Goal: Information Seeking & Learning: Learn about a topic

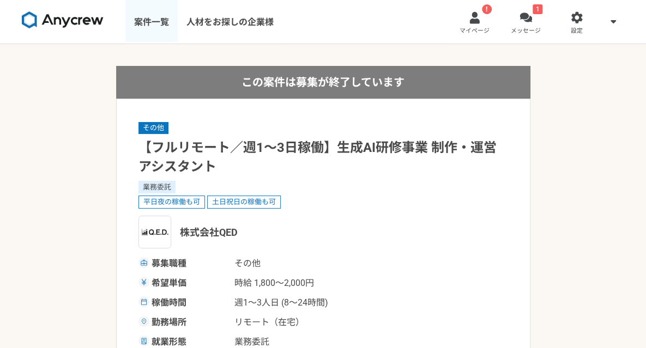
click at [148, 25] on link "案件一覧" at bounding box center [151, 22] width 52 height 44
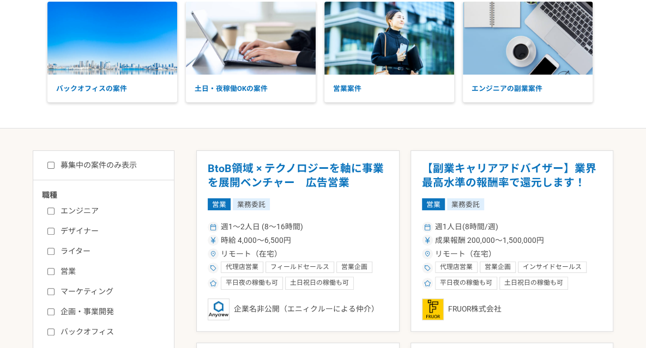
scroll to position [91, 0]
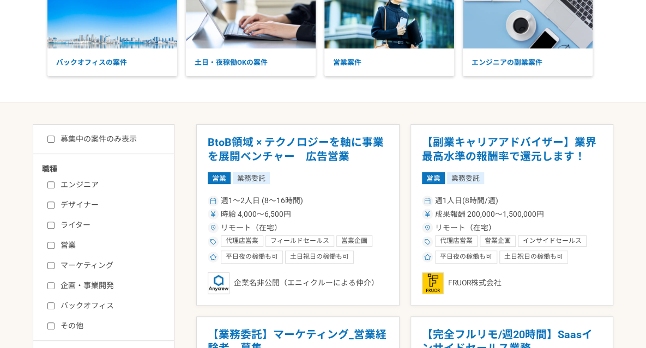
click at [50, 138] on input "募集中の案件のみ表示" at bounding box center [50, 139] width 7 height 7
checkbox input "true"
click at [52, 185] on input "エンジニア" at bounding box center [50, 185] width 7 height 7
checkbox input "true"
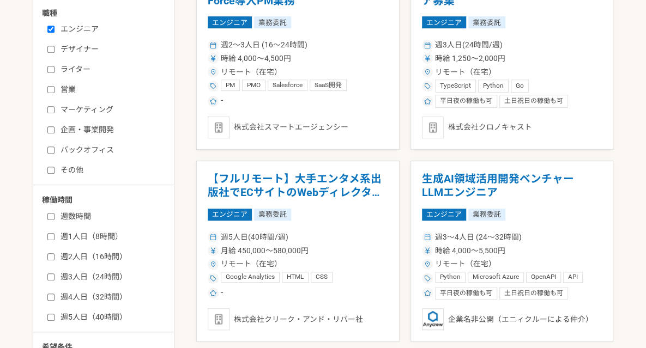
scroll to position [273, 0]
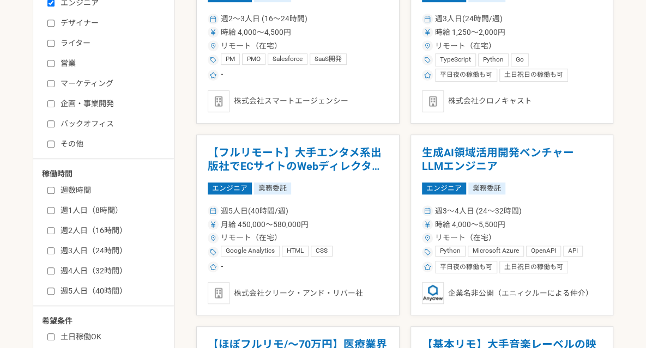
click at [52, 288] on input "週5人日（40時間）" at bounding box center [50, 291] width 7 height 7
checkbox input "true"
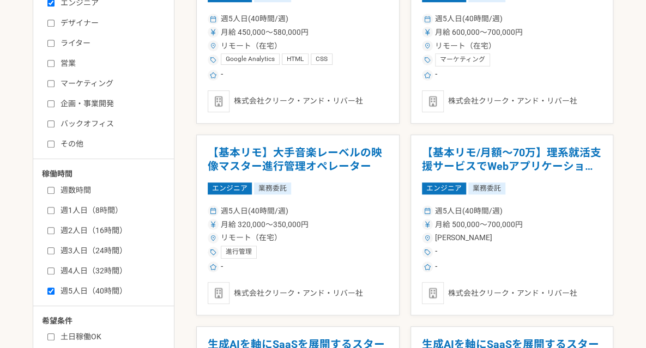
click at [51, 270] on input "週4人日（32時間）" at bounding box center [50, 271] width 7 height 7
checkbox input "true"
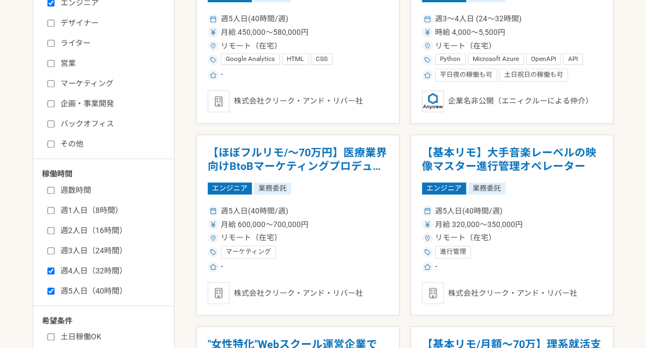
click at [50, 250] on input "週3人日（24時間）" at bounding box center [50, 251] width 7 height 7
checkbox input "true"
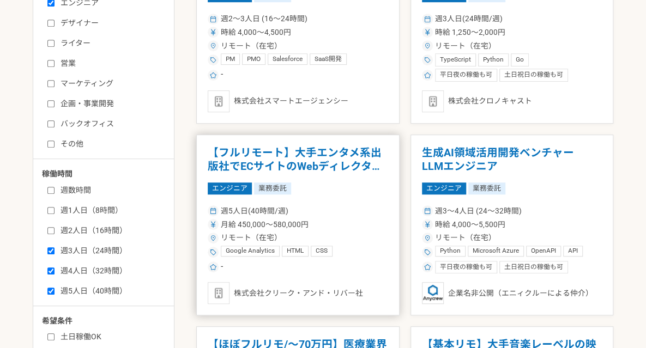
scroll to position [363, 0]
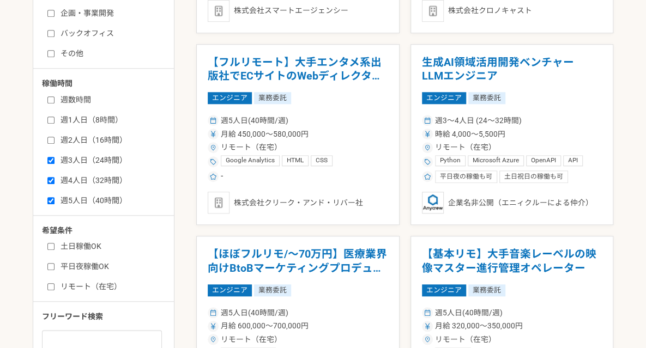
click at [51, 286] on input "リモート（在宅）" at bounding box center [50, 287] width 7 height 7
checkbox input "true"
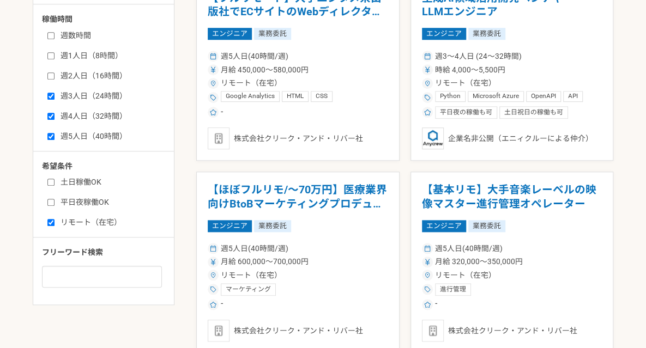
scroll to position [454, 0]
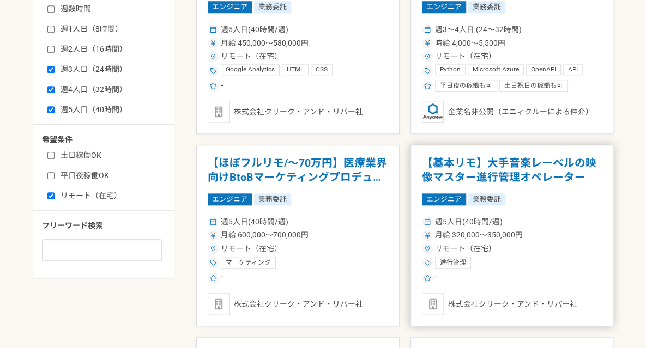
click at [458, 163] on h1 "【基本リモ】大手音楽レーベルの映像マスター進行管理オペレーター" at bounding box center [512, 171] width 181 height 28
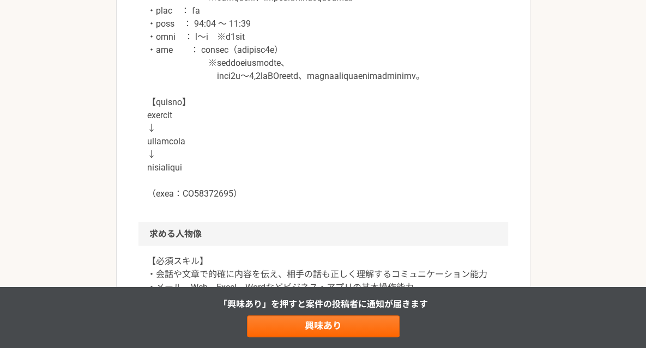
scroll to position [1091, 0]
